Goal: Obtain resource: Obtain resource

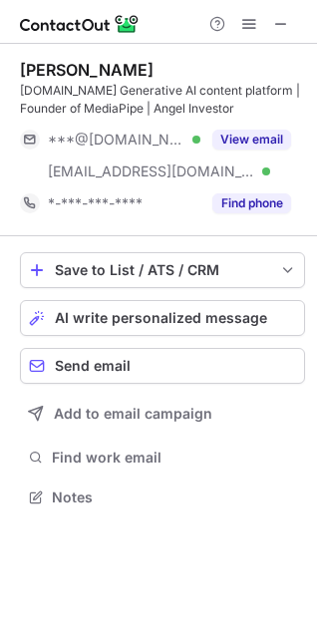
scroll to position [483, 317]
click at [278, 18] on span at bounding box center [281, 24] width 16 height 16
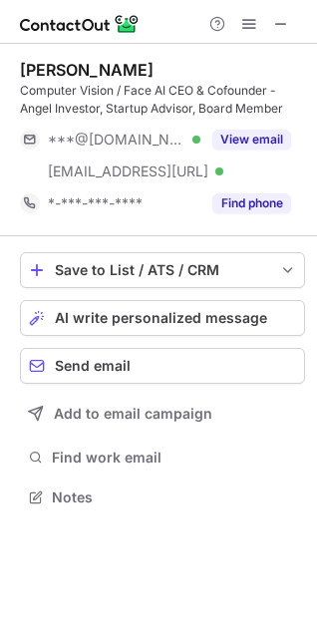
scroll to position [483, 317]
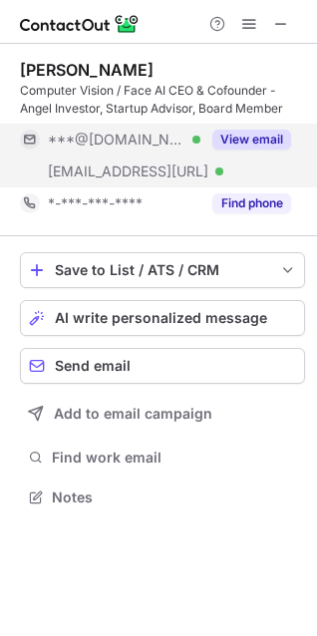
click at [245, 141] on button "View email" at bounding box center [251, 140] width 79 height 20
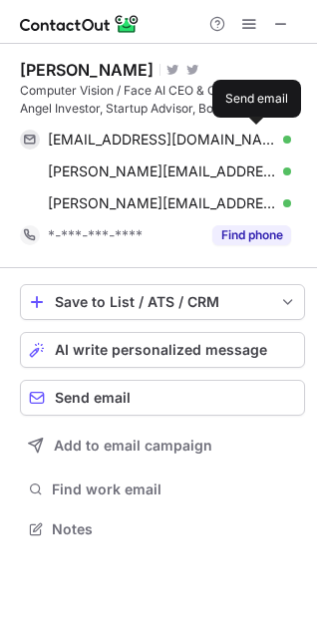
scroll to position [515, 317]
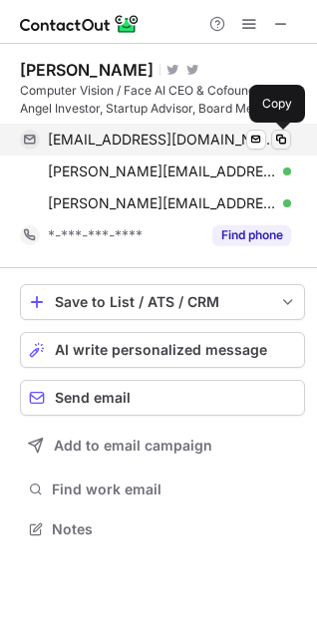
click at [284, 135] on span at bounding box center [281, 140] width 16 height 16
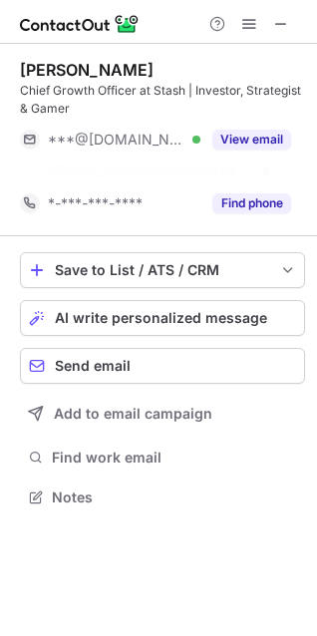
scroll to position [451, 317]
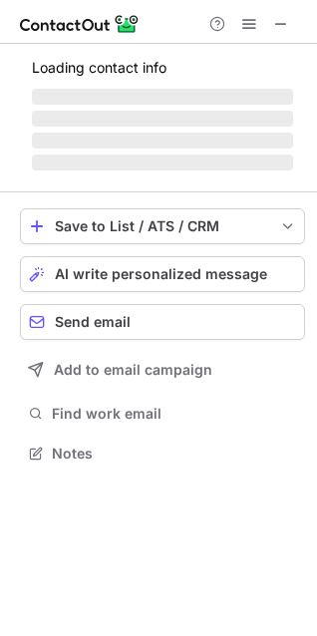
scroll to position [465, 317]
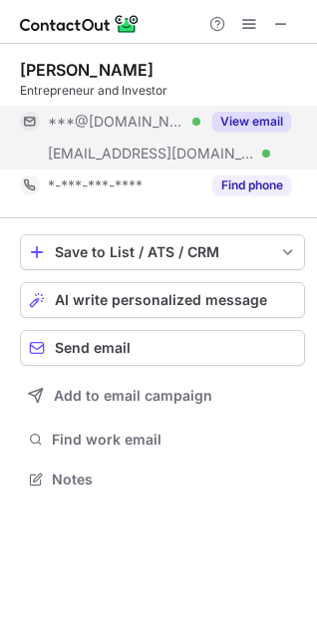
click at [241, 116] on button "View email" at bounding box center [251, 122] width 79 height 20
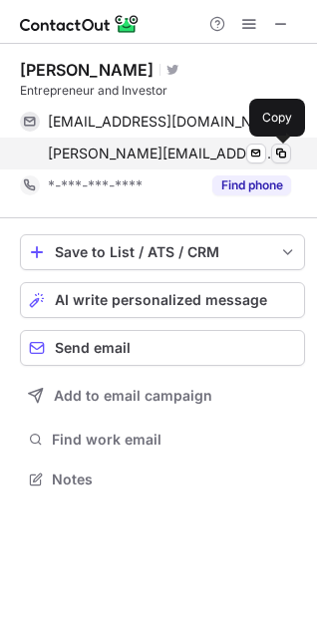
click at [285, 153] on span at bounding box center [281, 153] width 16 height 16
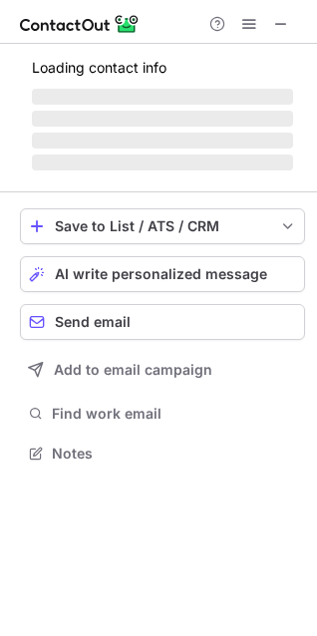
scroll to position [483, 317]
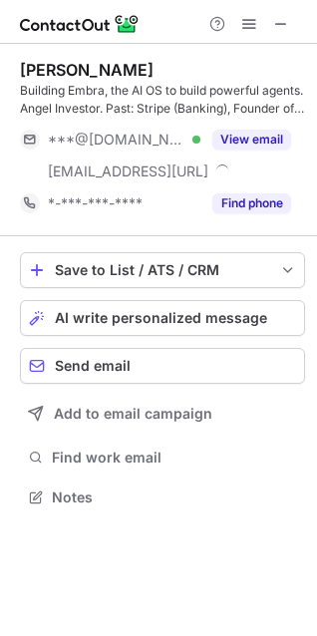
scroll to position [483, 317]
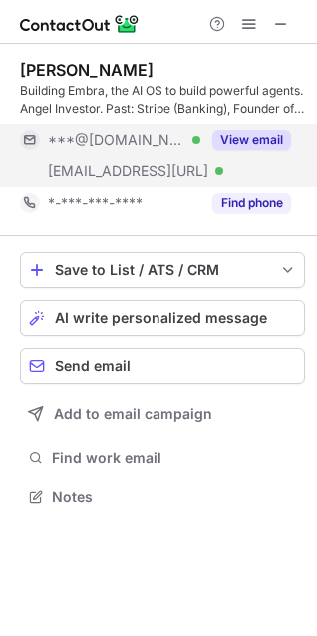
click at [239, 137] on button "View email" at bounding box center [251, 140] width 79 height 20
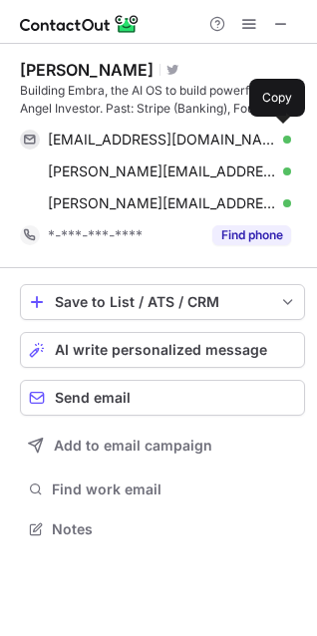
scroll to position [515, 317]
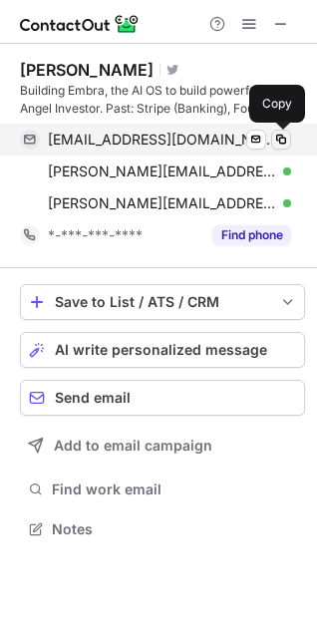
click at [281, 133] on span at bounding box center [281, 140] width 16 height 16
